Goal: Task Accomplishment & Management: Use online tool/utility

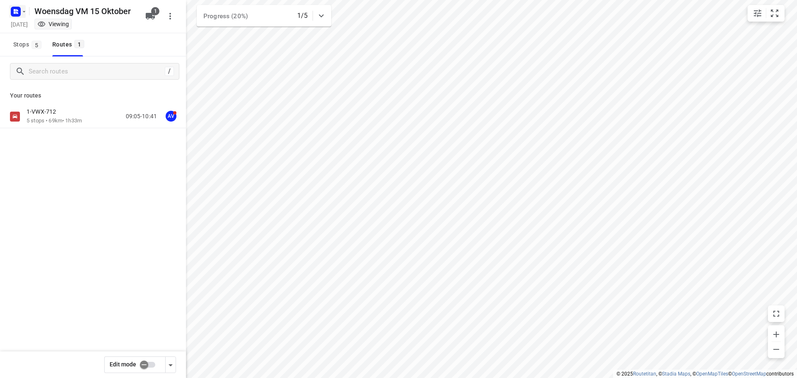
click at [20, 7] on icon "button" at bounding box center [15, 11] width 13 height 13
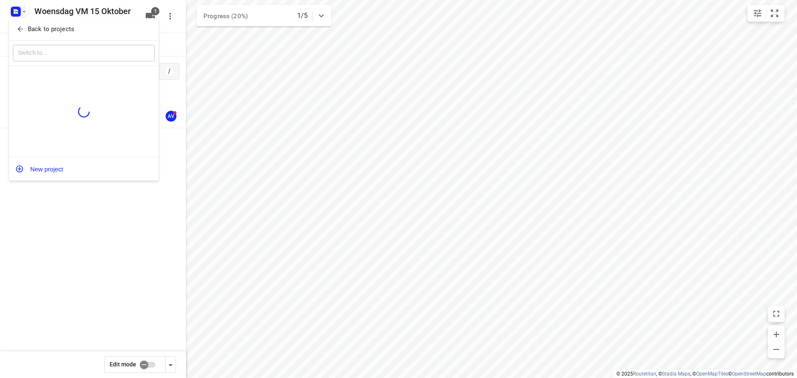
click at [23, 9] on div at bounding box center [398, 189] width 797 height 378
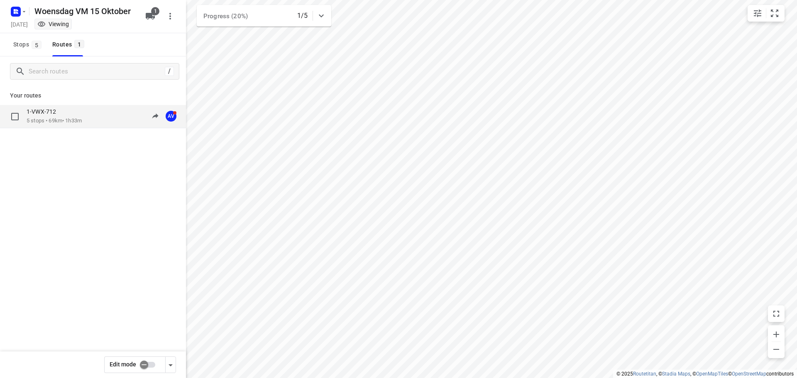
click at [73, 109] on div "1-VWX-712" at bounding box center [54, 112] width 55 height 9
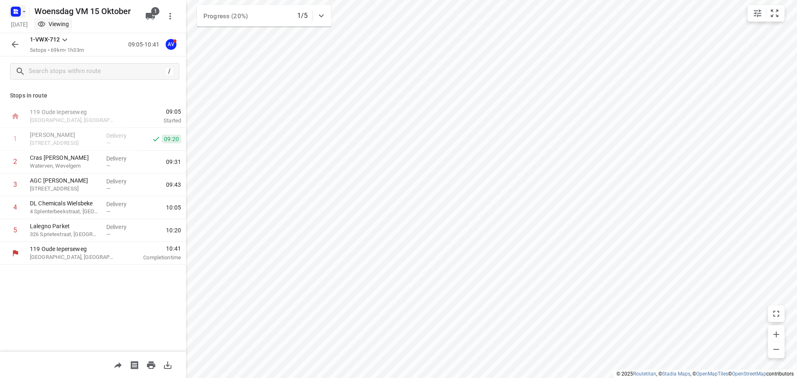
click at [22, 10] on icon "button" at bounding box center [24, 11] width 7 height 7
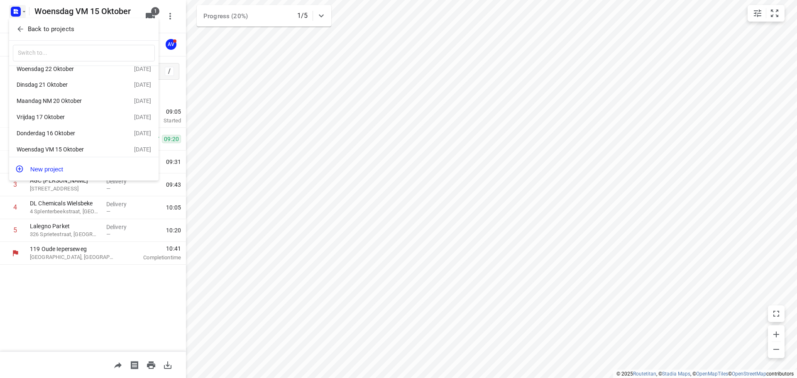
scroll to position [15, 0]
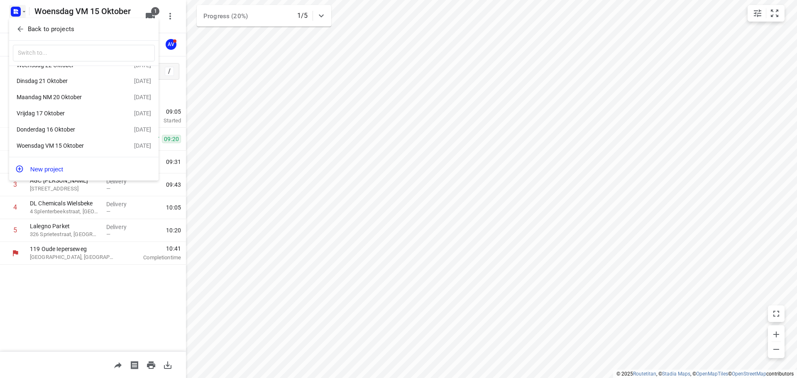
click at [75, 130] on div "Donderdag 16 Oktober" at bounding box center [65, 129] width 96 height 7
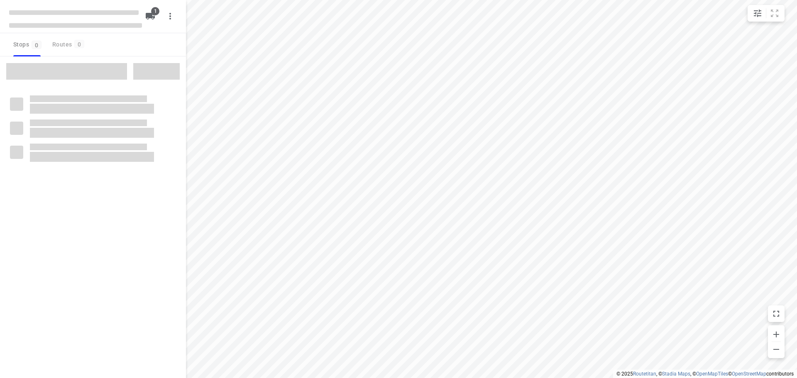
type input "distance"
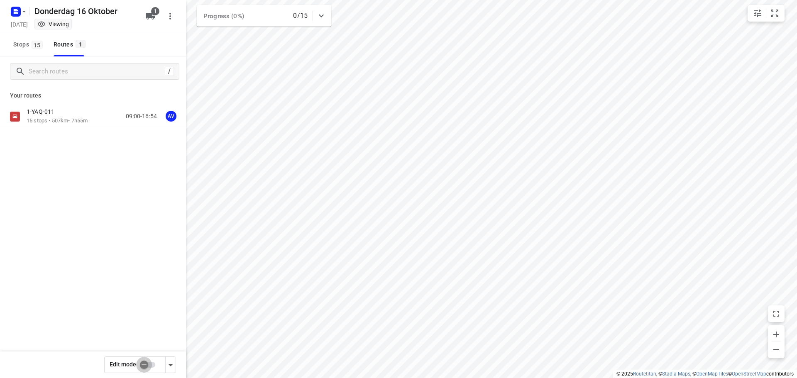
click at [152, 366] on input "checkbox" at bounding box center [143, 365] width 47 height 16
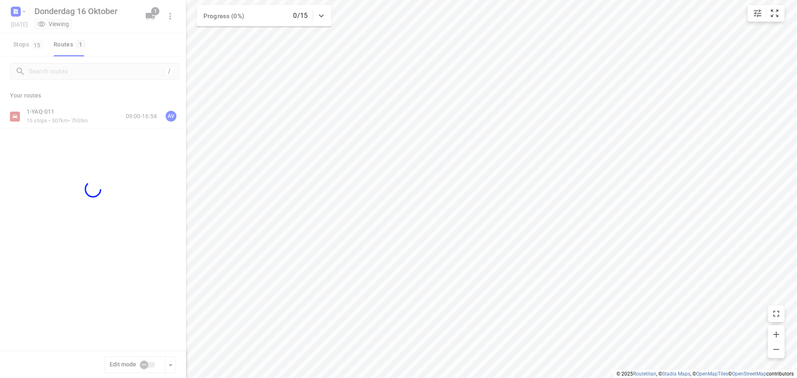
checkbox input "true"
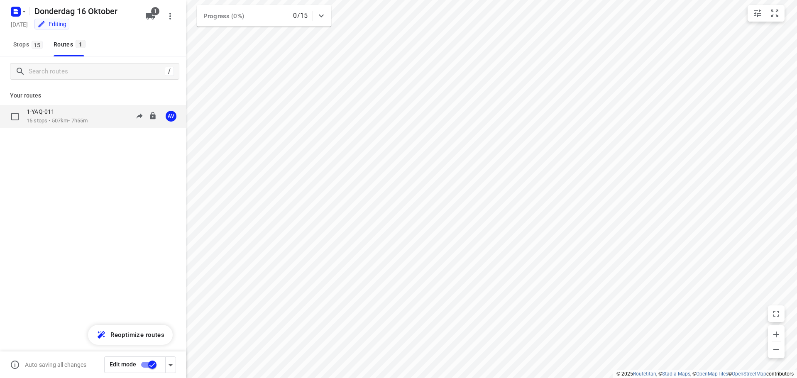
click at [97, 120] on div "1-YAQ-011 15 stops • 507km • 7h55m 09:00-16:54 AV" at bounding box center [106, 116] width 159 height 17
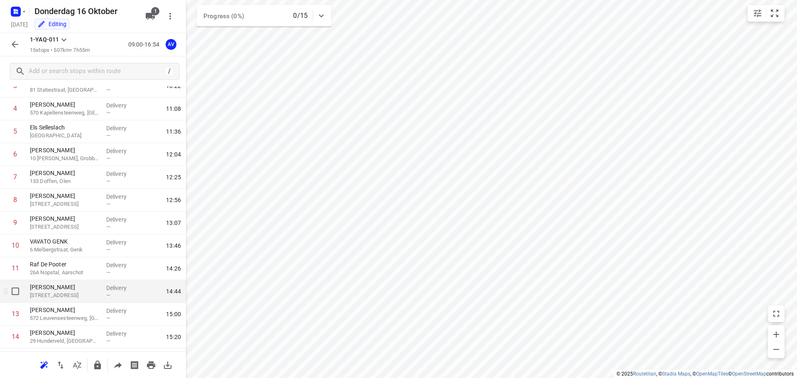
scroll to position [125, 0]
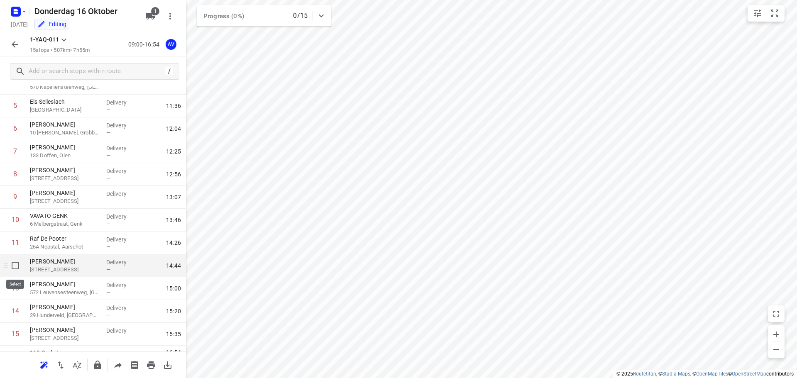
click at [15, 264] on input "checkbox" at bounding box center [15, 266] width 17 height 17
checkbox input "true"
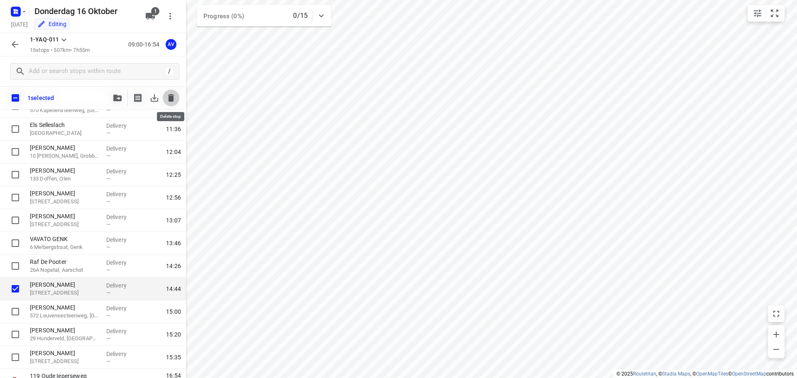
click at [170, 96] on icon "button" at bounding box center [171, 97] width 6 height 7
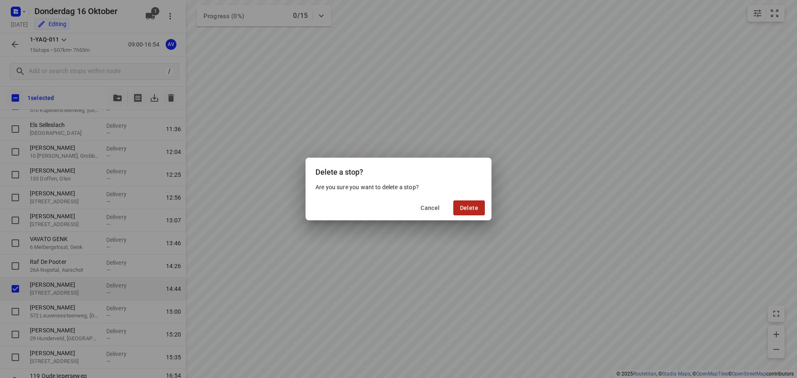
click at [465, 206] on span "Delete" at bounding box center [469, 208] width 18 height 7
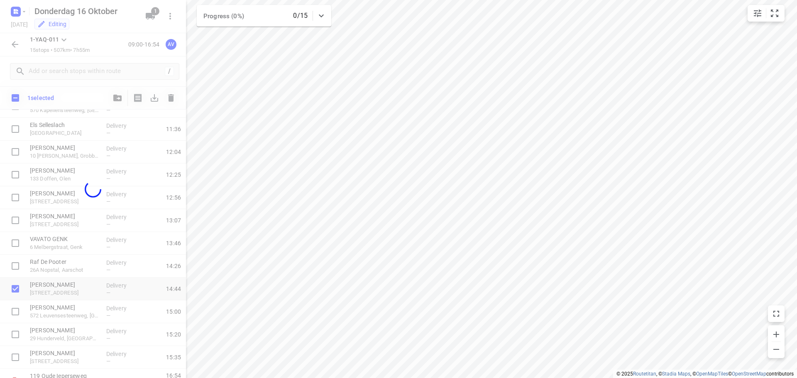
scroll to position [119, 0]
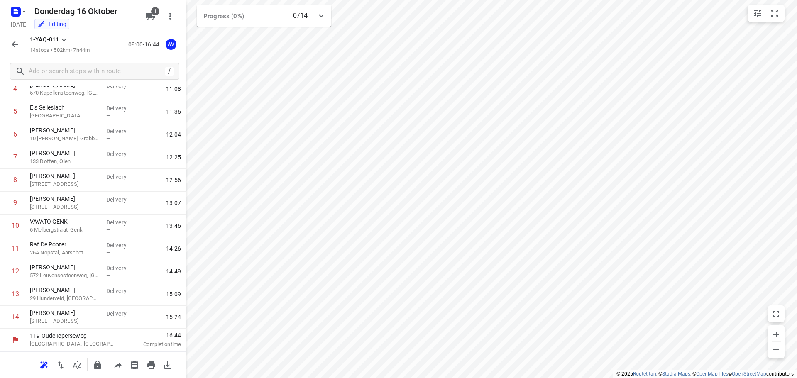
click at [16, 45] on icon "button" at bounding box center [15, 44] width 10 height 10
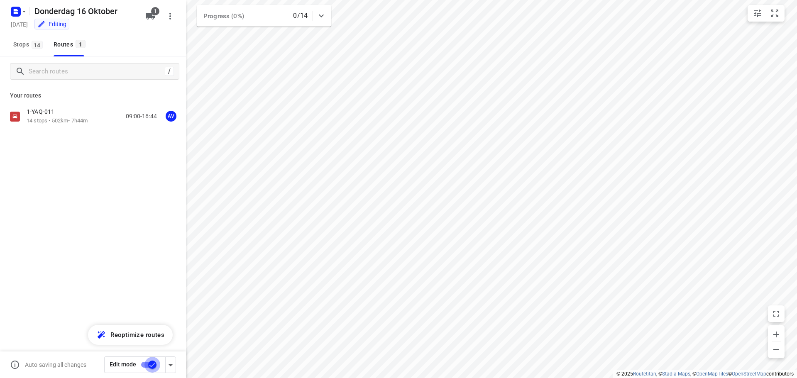
click at [145, 364] on input "checkbox" at bounding box center [152, 365] width 47 height 16
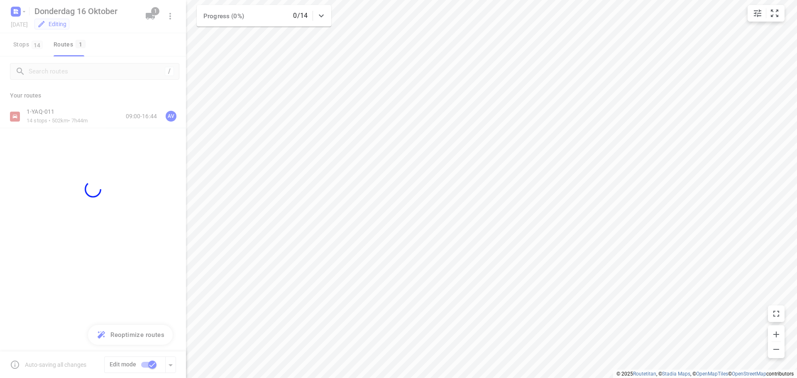
checkbox input "false"
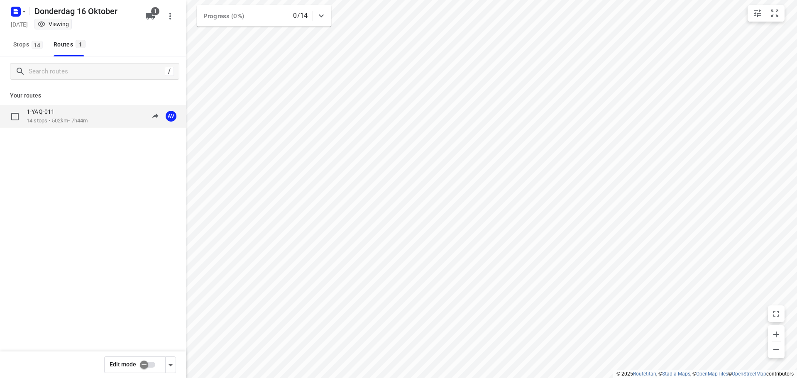
click at [86, 113] on div "1-YAQ-011" at bounding box center [57, 112] width 61 height 9
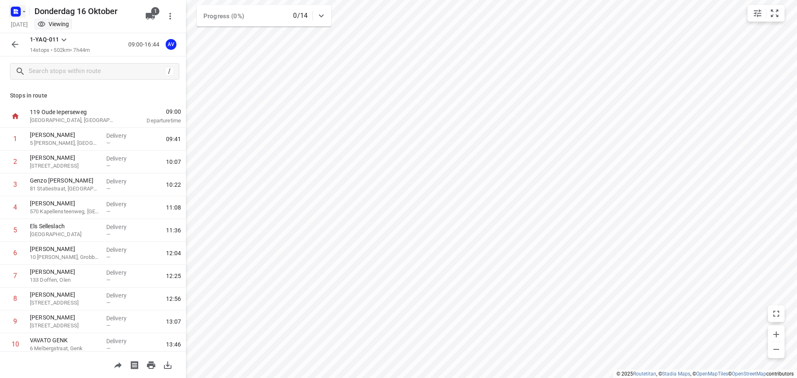
click at [17, 12] on icon "button" at bounding box center [17, 13] width 2 height 2
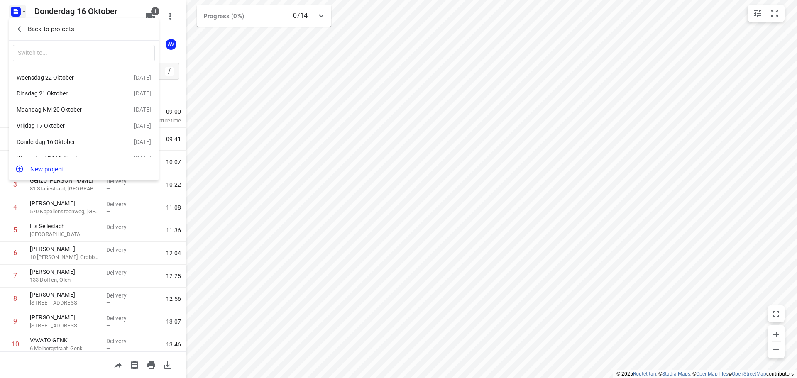
click at [74, 74] on div "Woensdag 22 Oktober" at bounding box center [76, 78] width 118 height 10
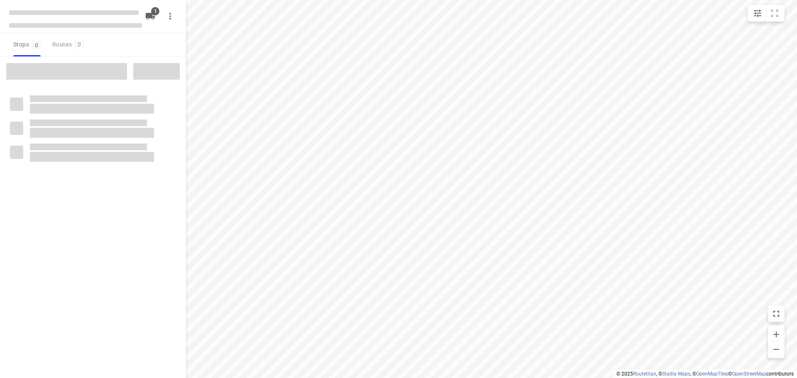
type input "distance"
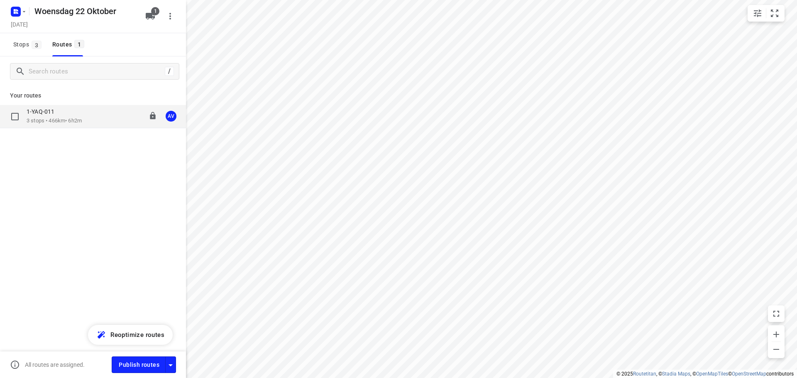
click at [89, 118] on div "1-YAQ-011 3 stops • 466km • 6h2m 10:00-16:02 AV" at bounding box center [106, 116] width 159 height 17
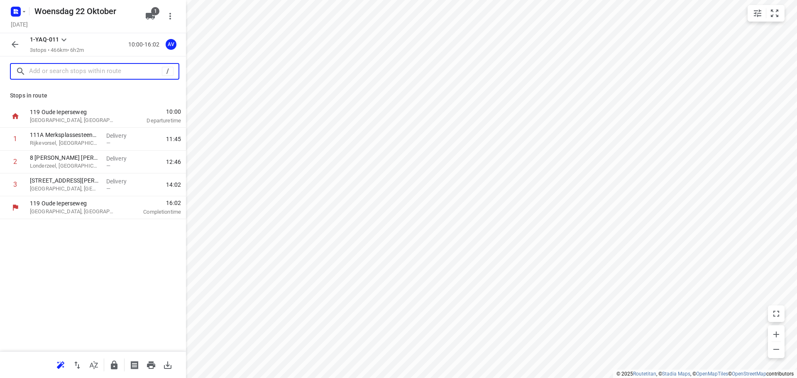
click at [87, 71] on input "text" at bounding box center [95, 71] width 133 height 13
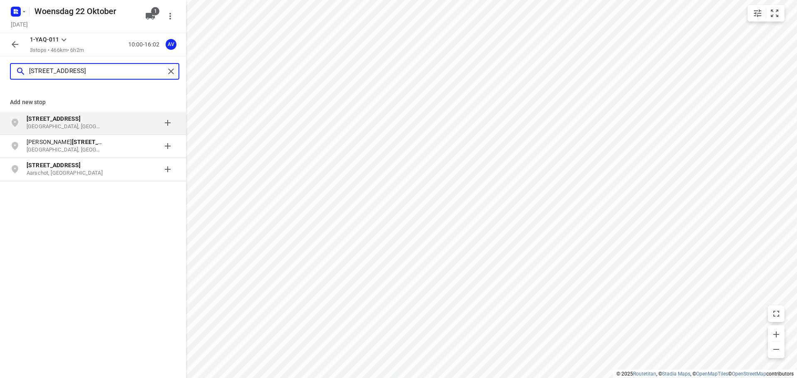
type input "[STREET_ADDRESS]"
click at [108, 126] on div "[STREET_ADDRESS]" at bounding box center [69, 123] width 85 height 17
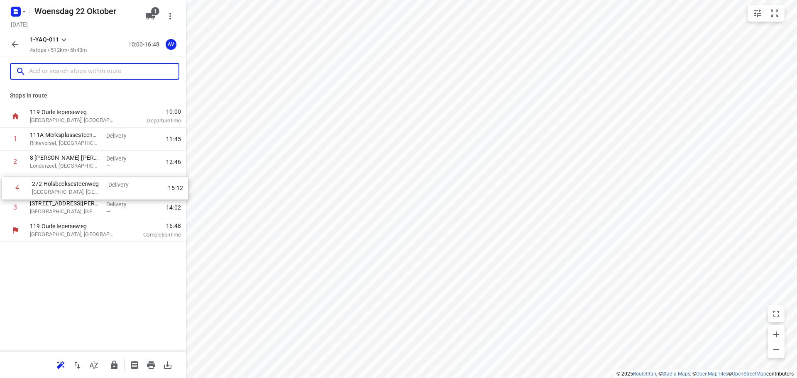
drag, startPoint x: 5, startPoint y: 211, endPoint x: 7, endPoint y: 187, distance: 24.6
click at [7, 187] on div "1 111A Merksplassesteenweg Rijkevorsel, [GEOGRAPHIC_DATA] Delivery — 11:45 2 8 …" at bounding box center [93, 173] width 186 height 91
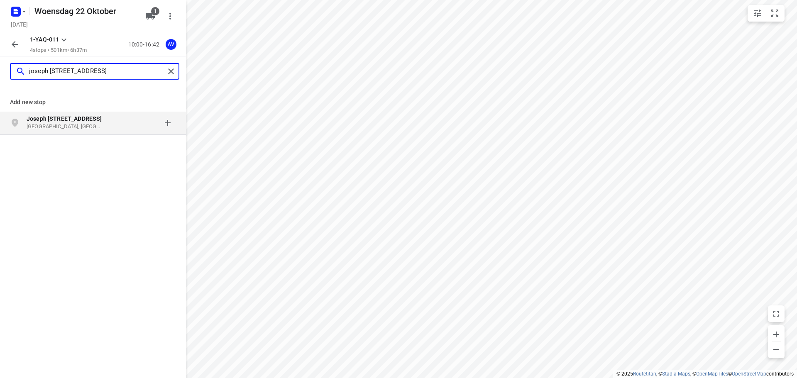
type input "joseph [STREET_ADDRESS]"
click at [98, 127] on p "[GEOGRAPHIC_DATA], [GEOGRAPHIC_DATA]" at bounding box center [65, 127] width 76 height 8
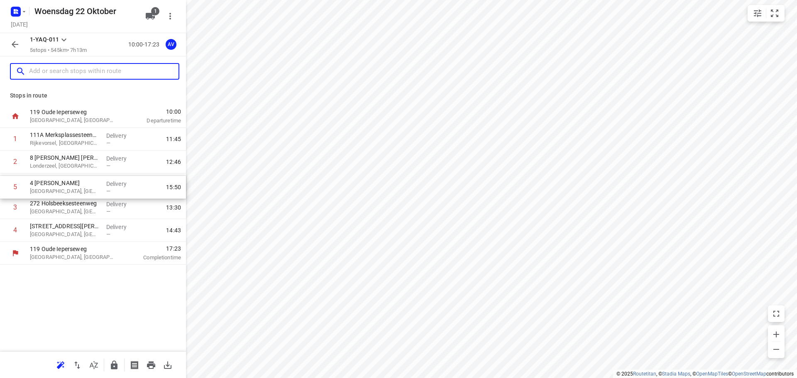
drag, startPoint x: 2, startPoint y: 233, endPoint x: 2, endPoint y: 188, distance: 45.3
click at [2, 188] on div "1 111A Merksplassesteenweg Rijkevorsel, [GEOGRAPHIC_DATA] Delivery — 11:45 2 8 …" at bounding box center [93, 185] width 186 height 114
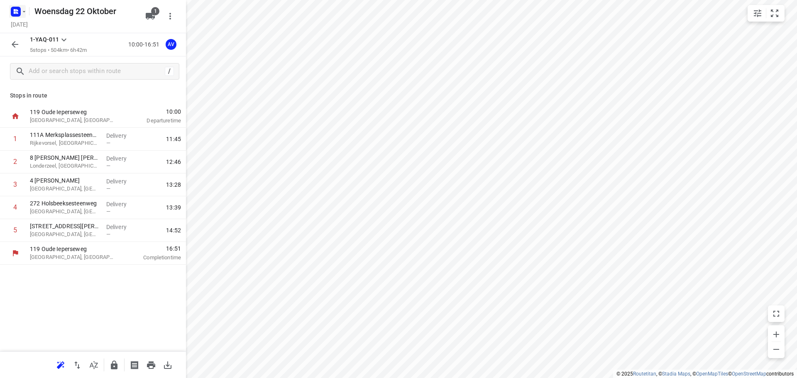
click at [20, 12] on rect "button" at bounding box center [16, 12] width 10 height 10
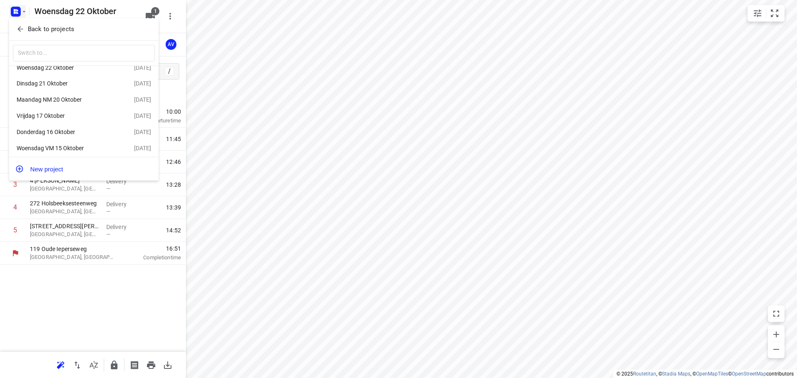
scroll to position [15, 0]
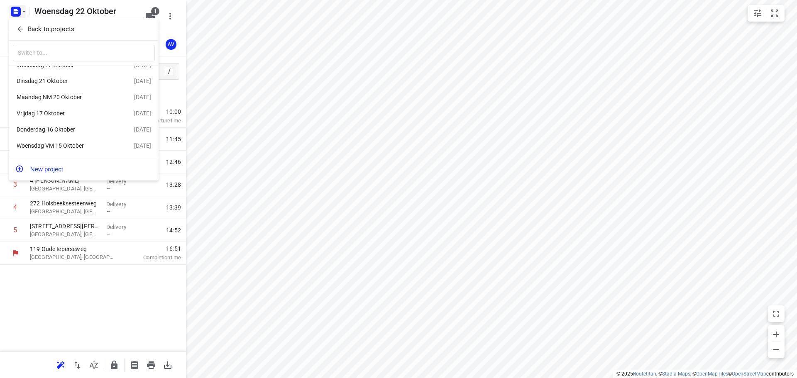
click at [72, 143] on div "Woensdag VM 15 Oktober" at bounding box center [65, 145] width 96 height 7
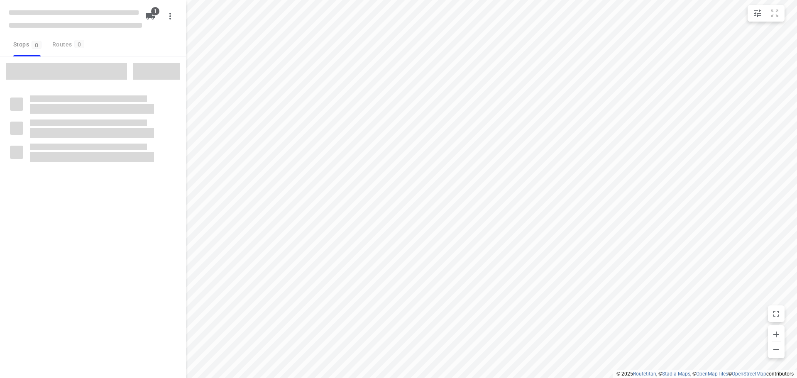
type input "distance"
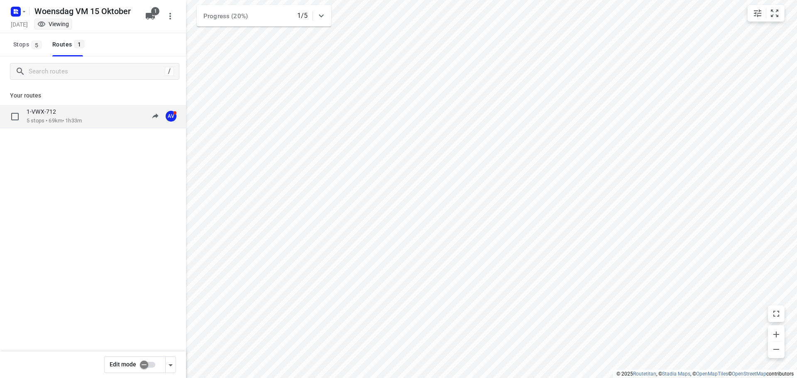
click at [82, 119] on p "5 stops • 69km • 1h33m" at bounding box center [54, 121] width 55 height 8
